Goal: Transaction & Acquisition: Purchase product/service

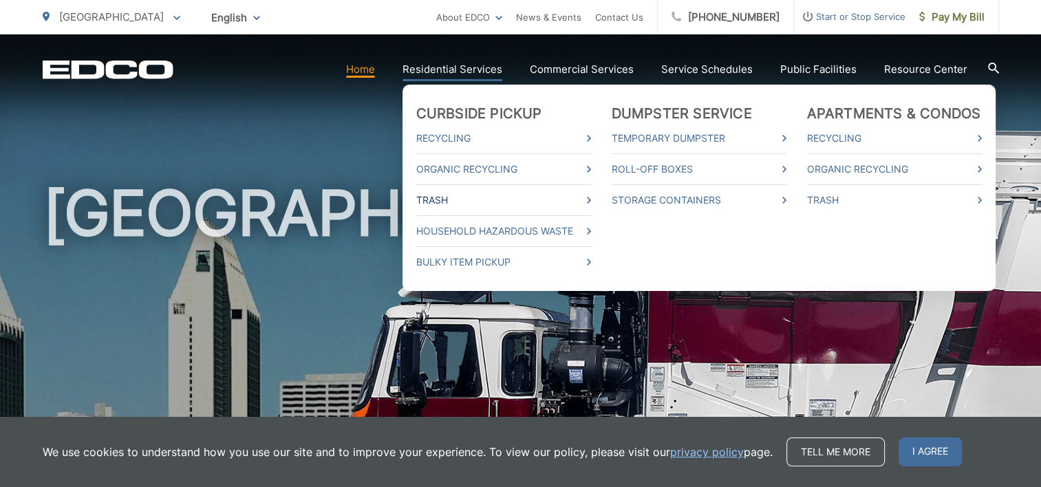
click at [436, 201] on link "Trash" at bounding box center [503, 200] width 175 height 17
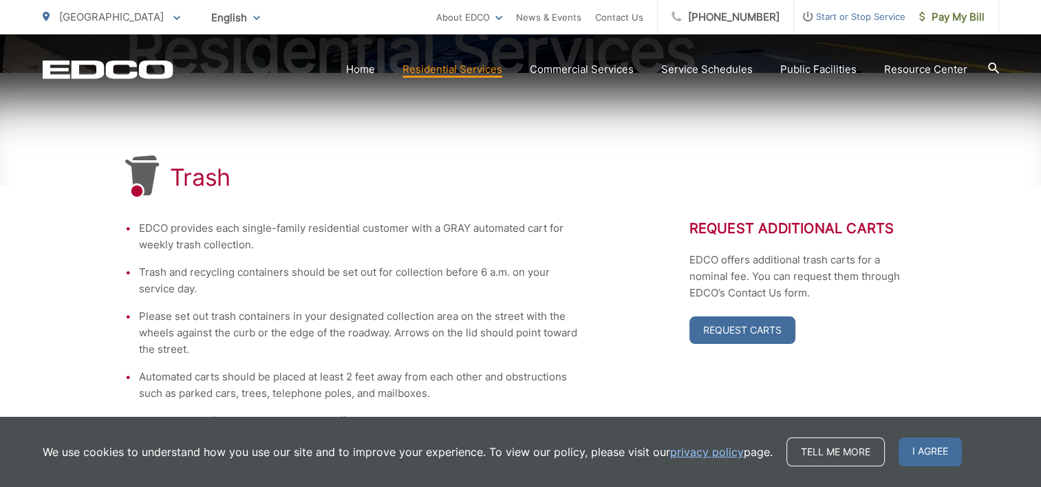
scroll to position [206, 0]
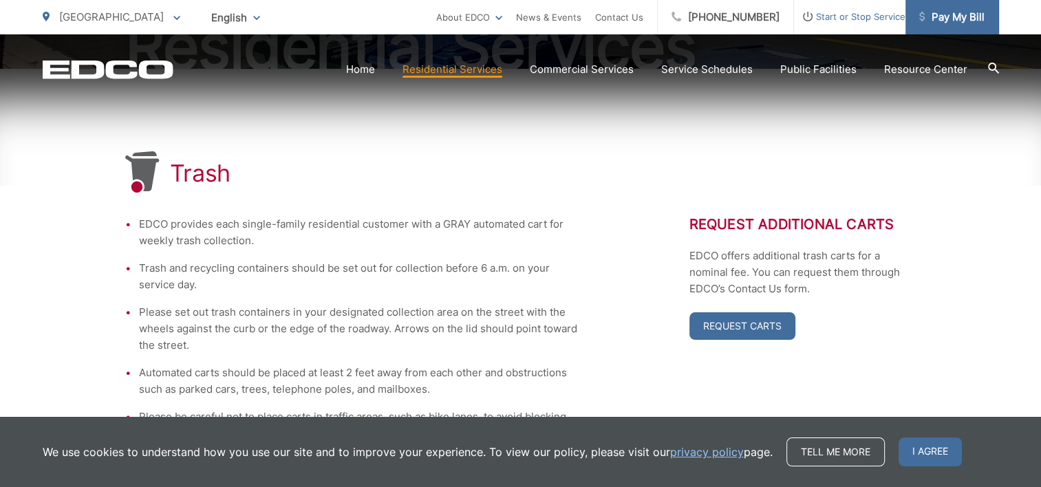
click at [939, 20] on span "Pay My Bill" at bounding box center [951, 17] width 65 height 17
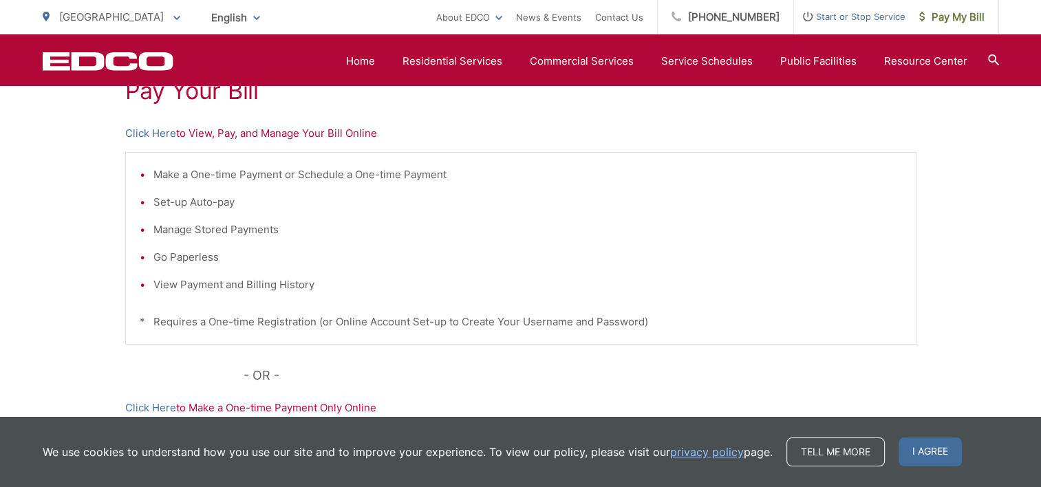
scroll to position [275, 0]
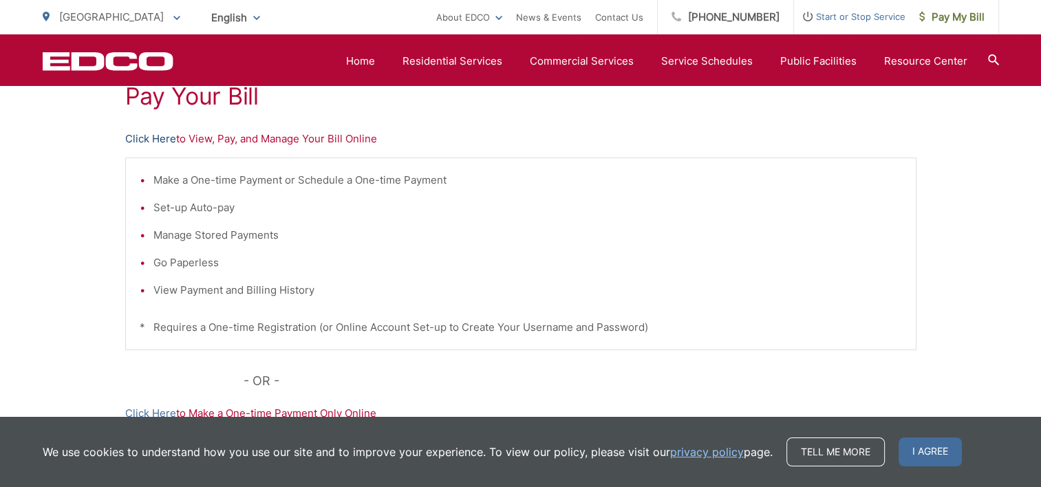
click at [157, 137] on link "Click Here" at bounding box center [150, 139] width 51 height 17
